Goal: Task Accomplishment & Management: Complete application form

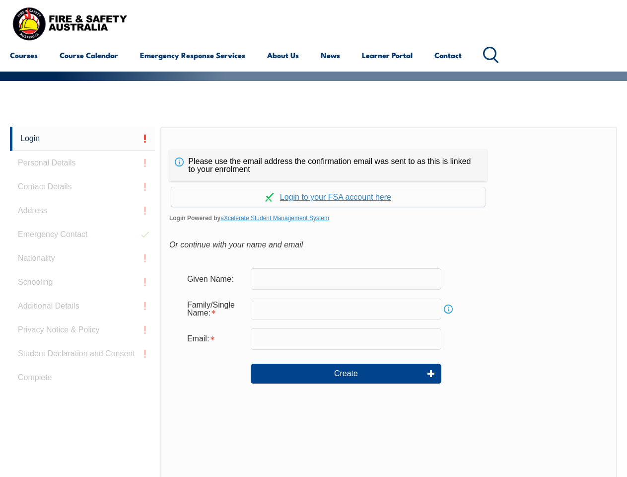
click at [313, 152] on div "Please use the email address the confirmation email was sent to as this is link…" at bounding box center [328, 166] width 318 height 32
click at [313, 302] on input "text" at bounding box center [346, 309] width 191 height 21
click at [82, 139] on link "Login" at bounding box center [82, 139] width 145 height 24
click at [82, 163] on div "Login Personal Details Contact Details Address Emergency Contact Nationality Sc…" at bounding box center [85, 375] width 151 height 496
click at [82, 187] on div "Login Personal Details Contact Details Address Emergency Contact Nationality Sc…" at bounding box center [85, 375] width 151 height 496
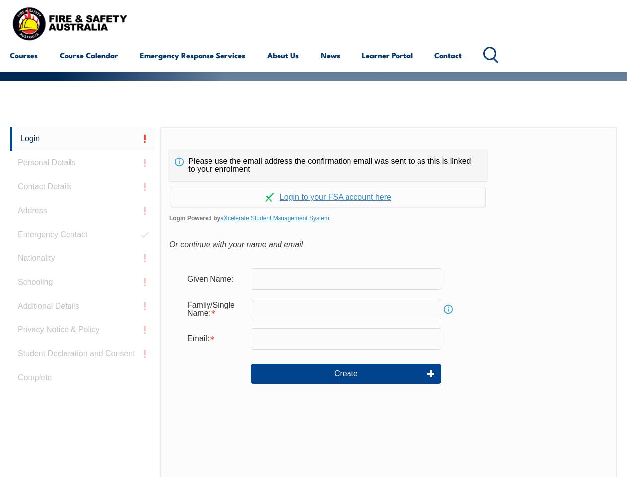
click at [82, 211] on div "Login Personal Details Contact Details Address Emergency Contact Nationality Sc…" at bounding box center [85, 375] width 151 height 496
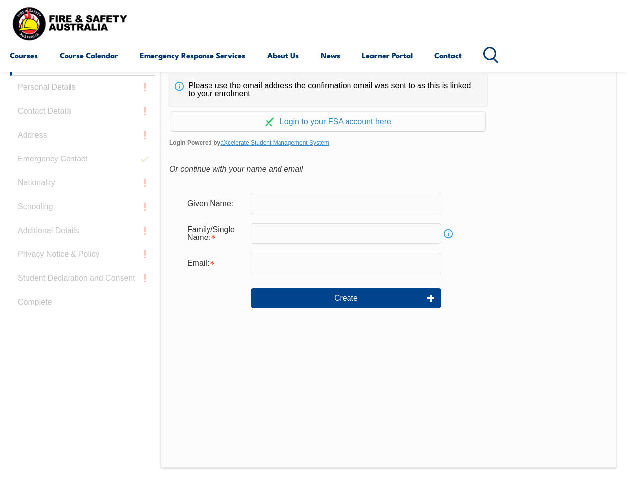
click at [82, 234] on div "Login Personal Details Contact Details Address Emergency Contact Nationality Sc…" at bounding box center [85, 299] width 151 height 496
click at [82, 258] on div "Login Personal Details Contact Details Address Emergency Contact Nationality Sc…" at bounding box center [85, 299] width 151 height 496
click at [82, 282] on div "Login Personal Details Contact Details Address Emergency Contact Nationality Sc…" at bounding box center [85, 299] width 151 height 496
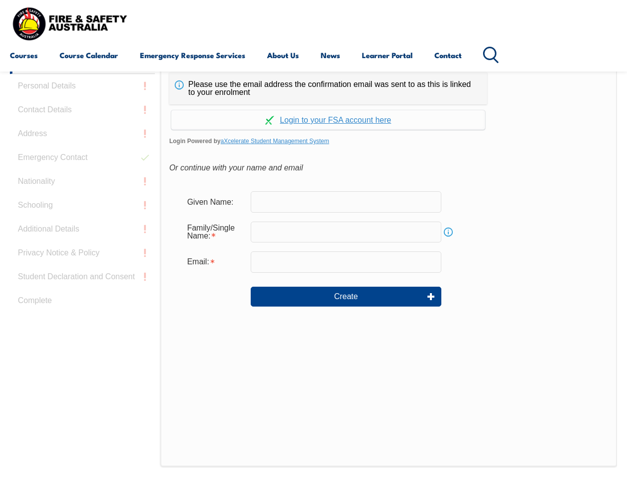
click at [82, 306] on div "Login Personal Details Contact Details Address Emergency Contact Nationality Sc…" at bounding box center [85, 298] width 151 height 496
